Goal: Task Accomplishment & Management: Manage account settings

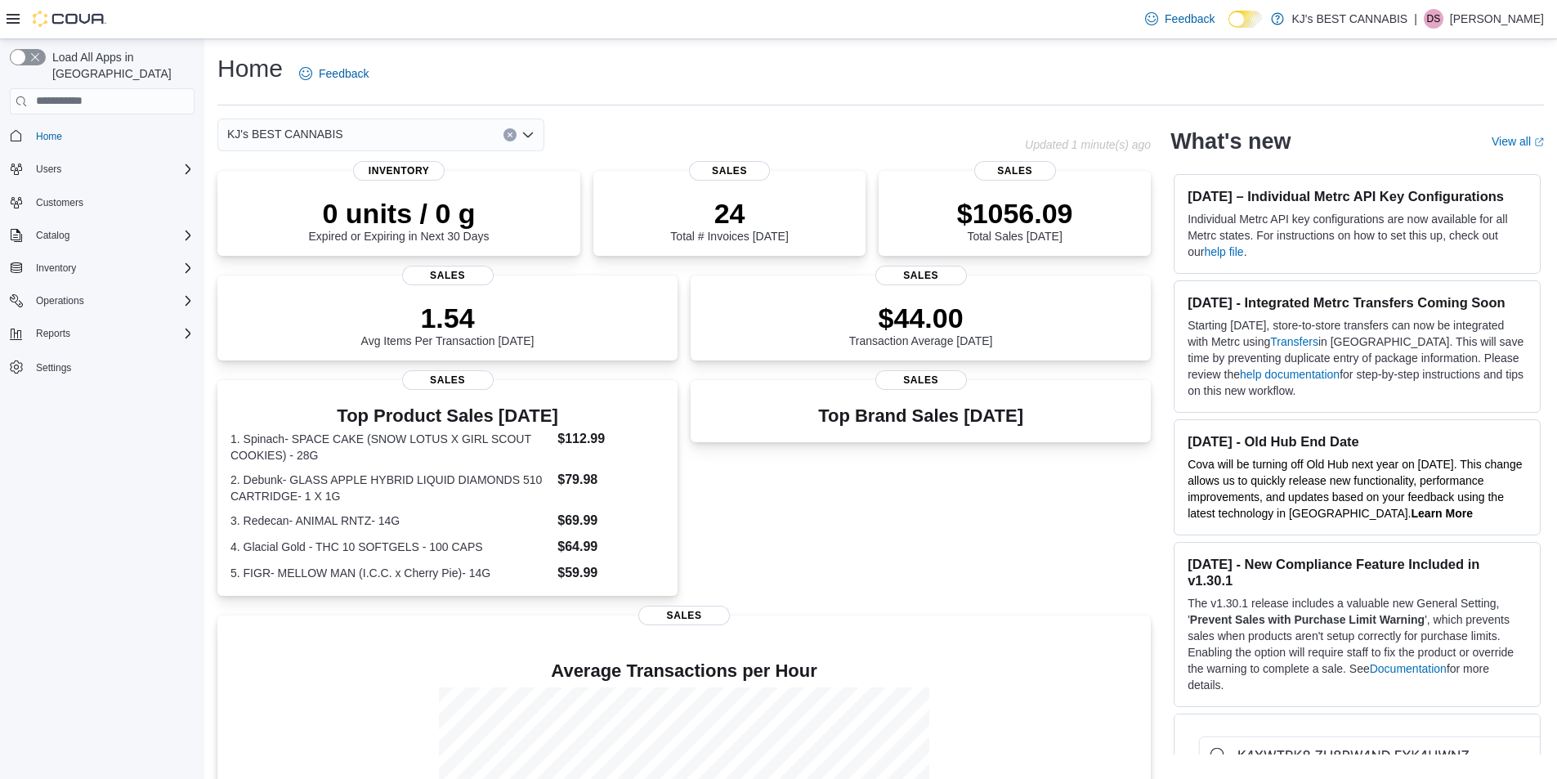
click at [11, 11] on div at bounding box center [57, 19] width 100 height 16
click at [14, 16] on icon at bounding box center [13, 18] width 13 height 13
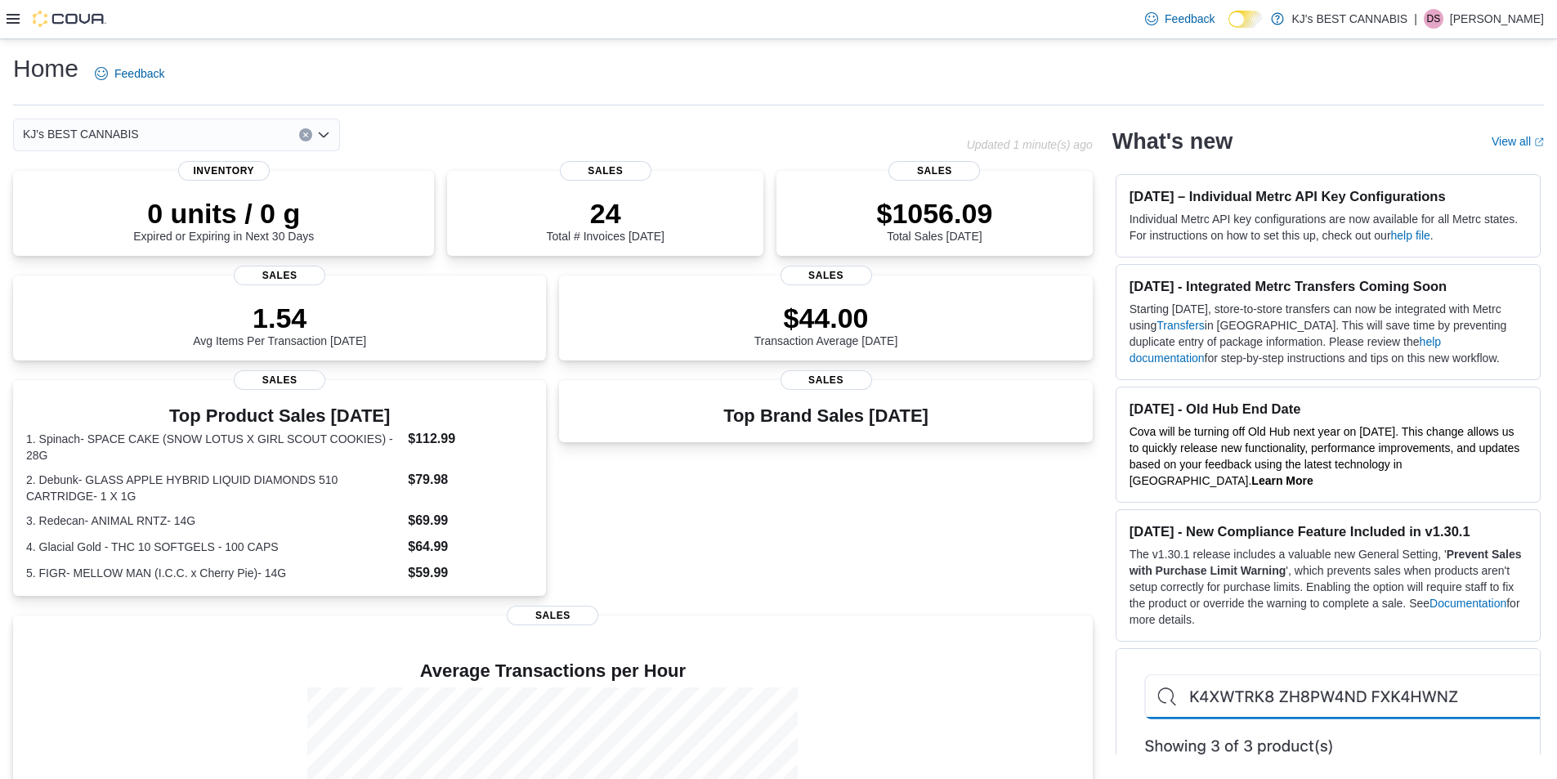
click at [14, 16] on icon at bounding box center [13, 18] width 13 height 13
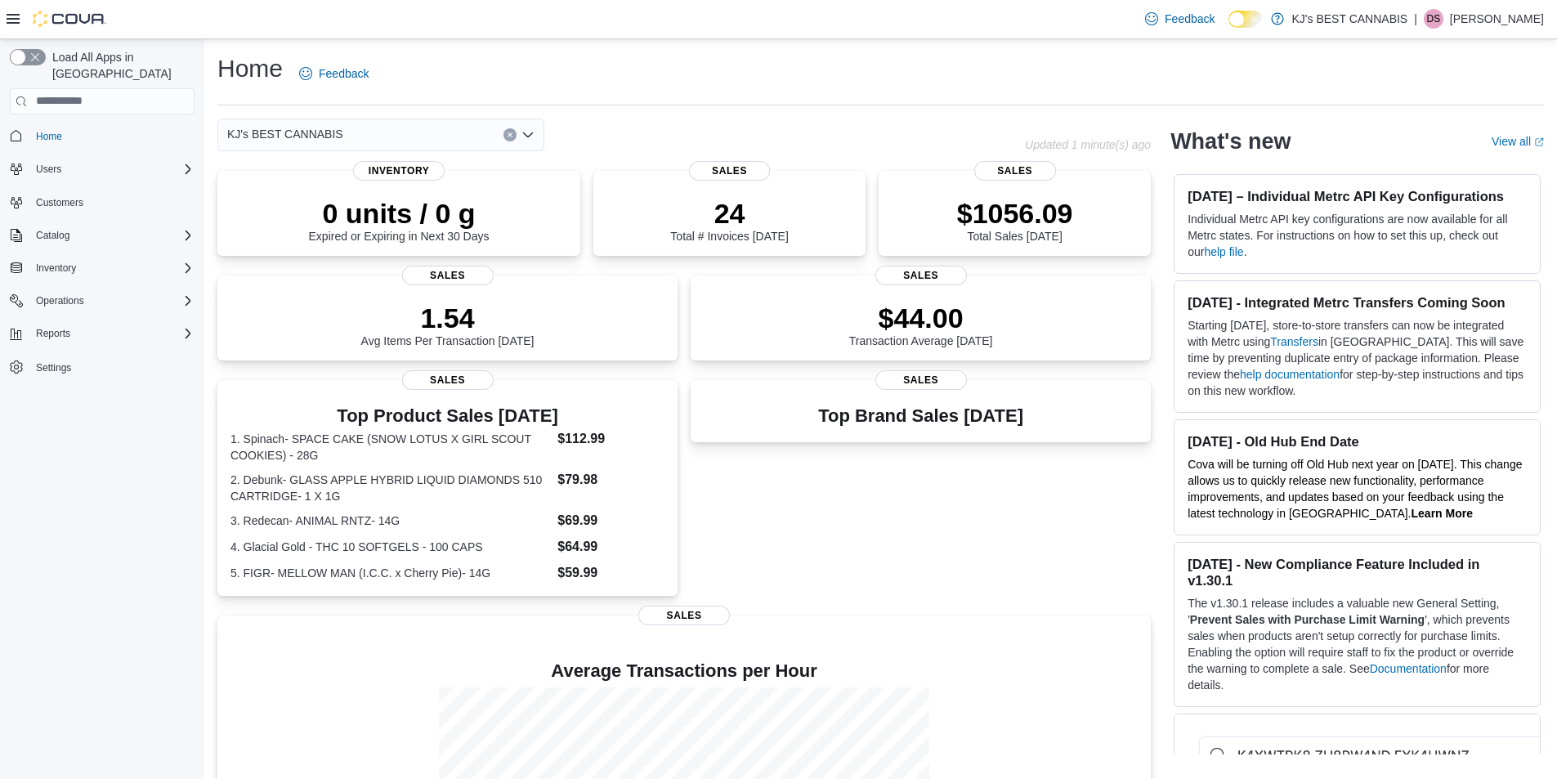
click at [1489, 14] on p "Deepika Sharma" at bounding box center [1497, 19] width 94 height 20
click at [1440, 150] on button "Sign Out" at bounding box center [1462, 160] width 150 height 26
